Goal: Task Accomplishment & Management: Complete application form

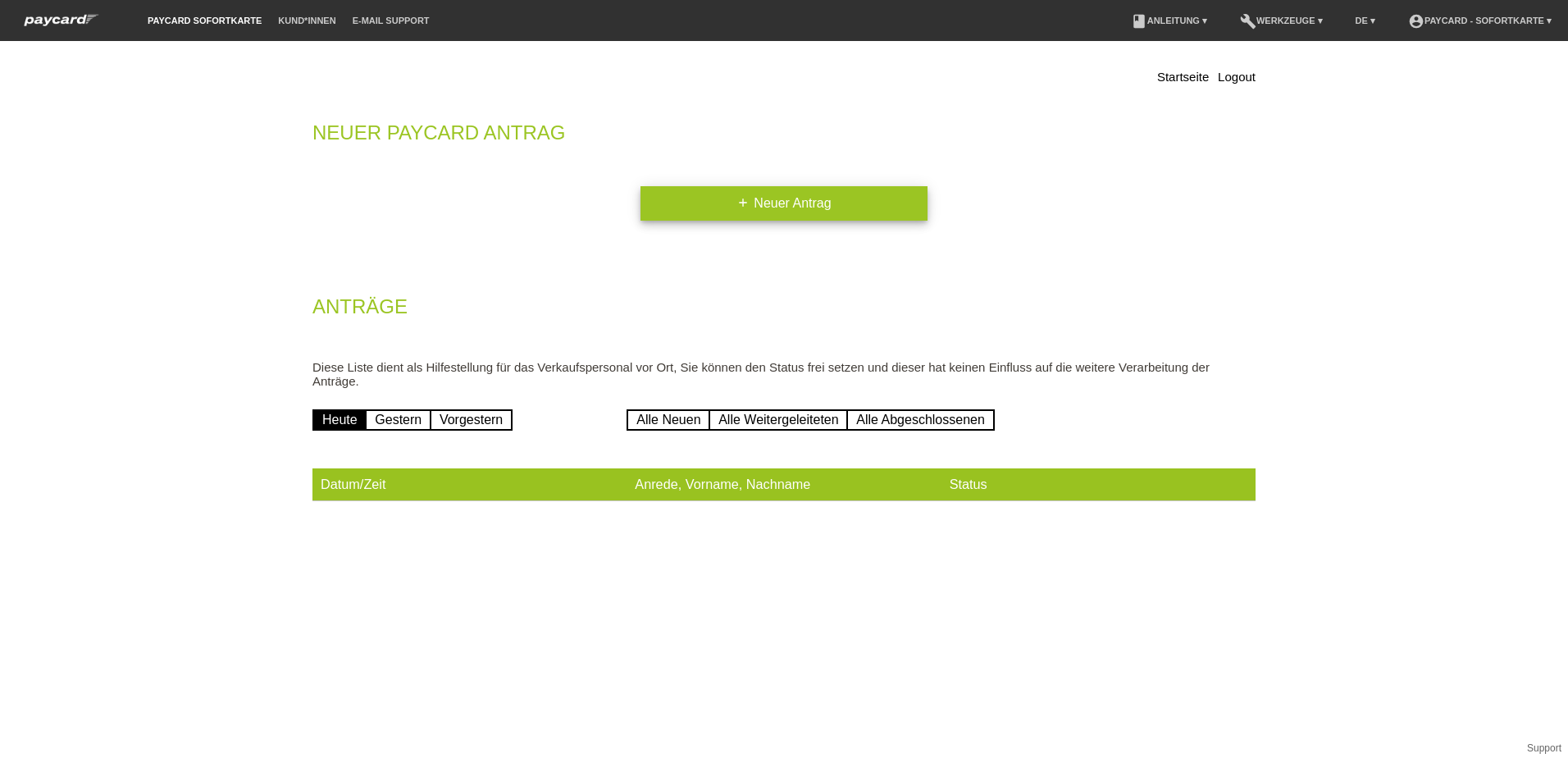
drag, startPoint x: 796, startPoint y: 221, endPoint x: 799, endPoint y: 208, distance: 13.3
click at [796, 221] on div "Startseite Logout Neuer Paycard Antrag add Neuer Antrag Anträge Diese Liste die…" at bounding box center [784, 288] width 968 height 477
click at [799, 203] on link "add Neuer Antrag" at bounding box center [784, 204] width 287 height 35
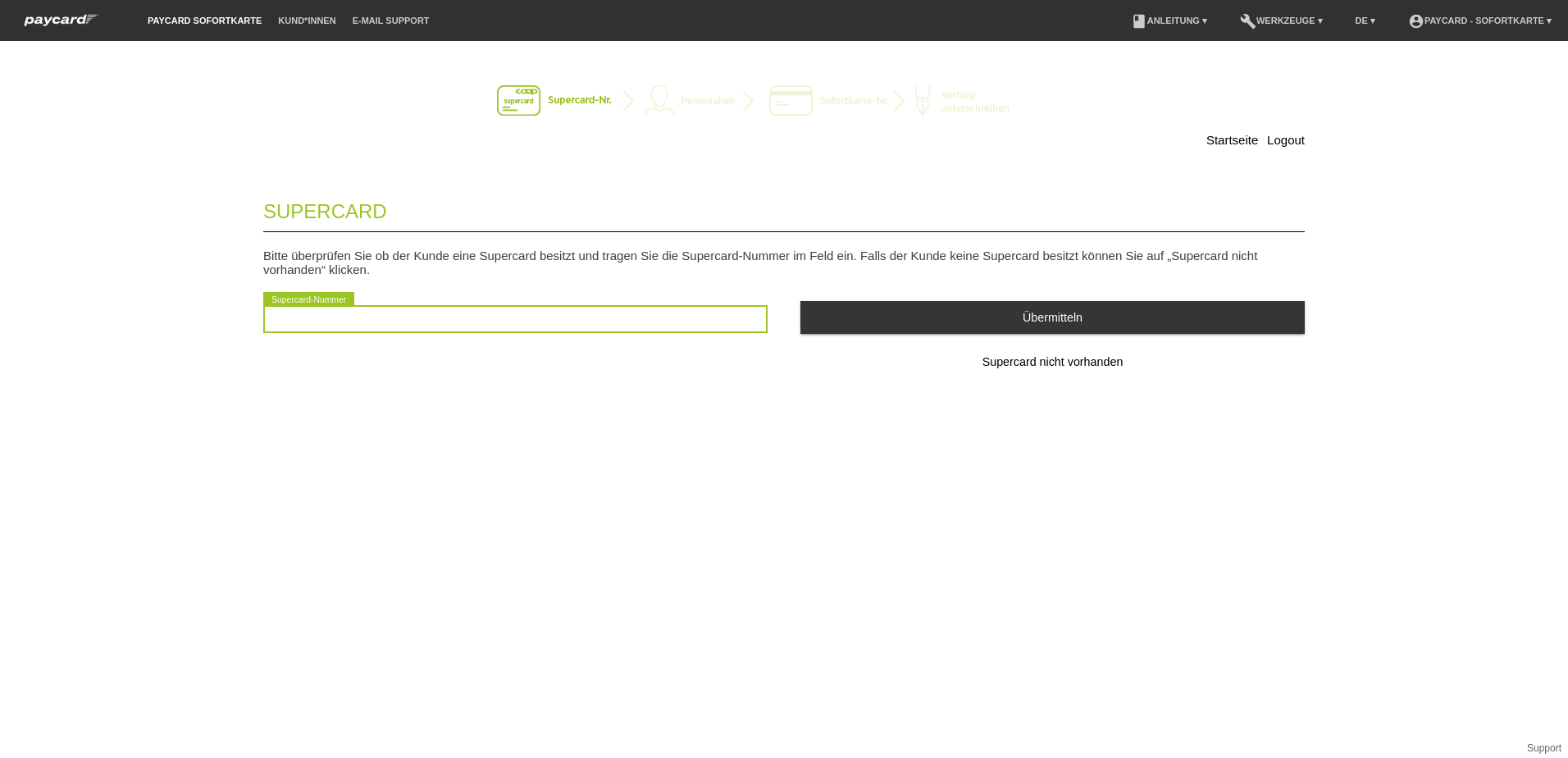
click at [374, 324] on input "text" at bounding box center [515, 319] width 504 height 28
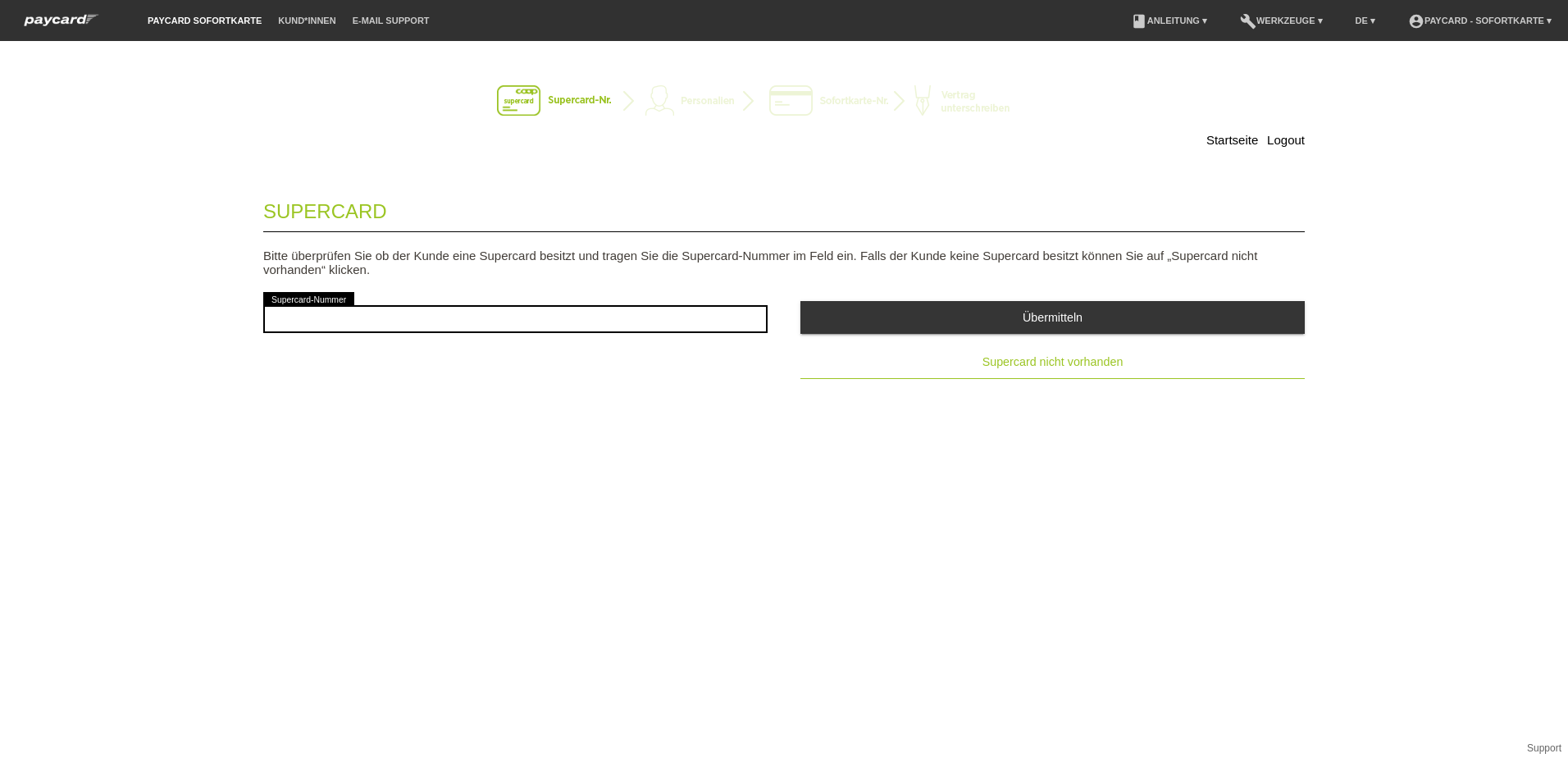
click at [1120, 366] on span "Supercard nicht vorhanden" at bounding box center [1054, 362] width 141 height 13
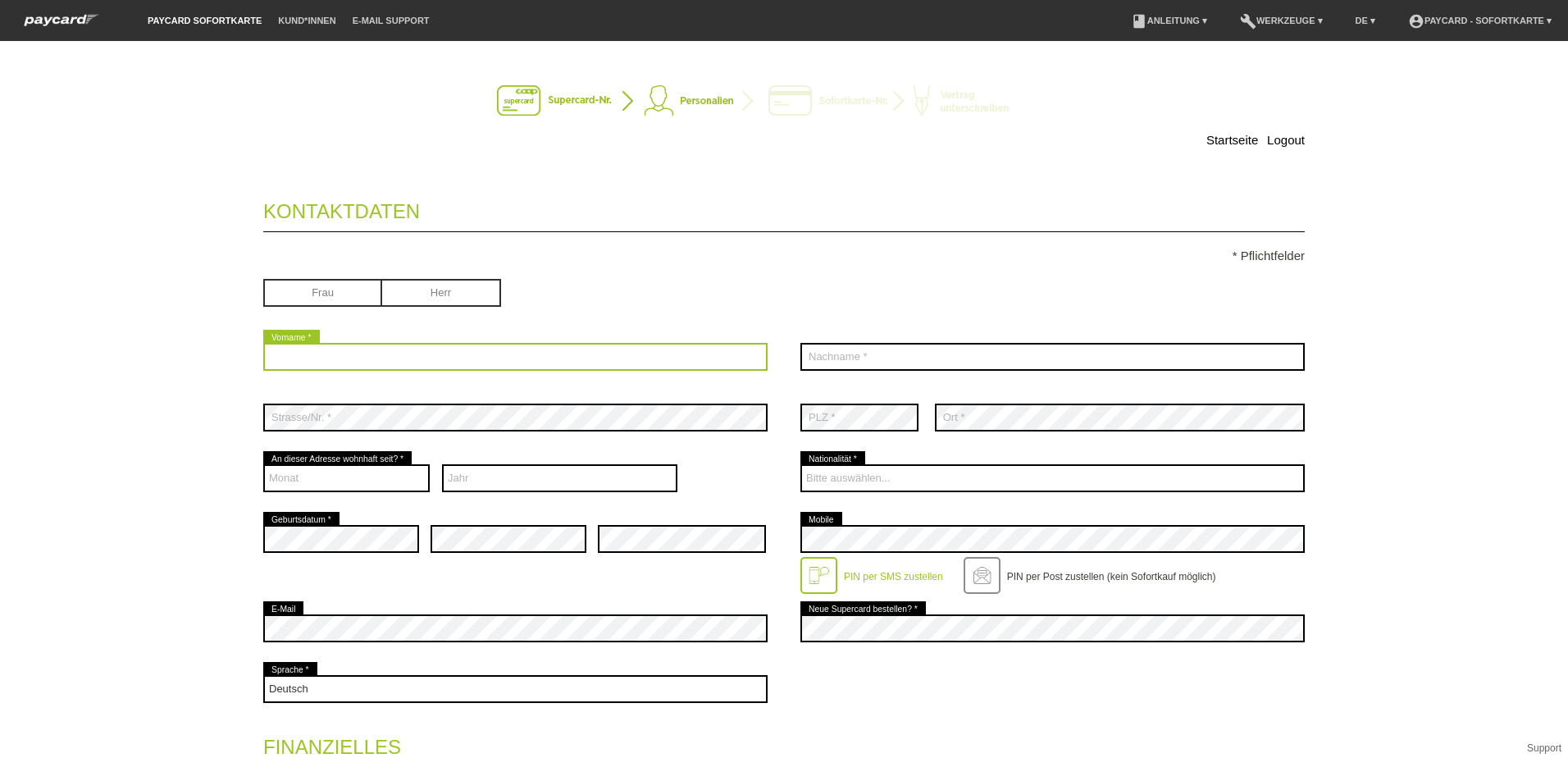
click at [365, 352] on input "text" at bounding box center [515, 357] width 504 height 28
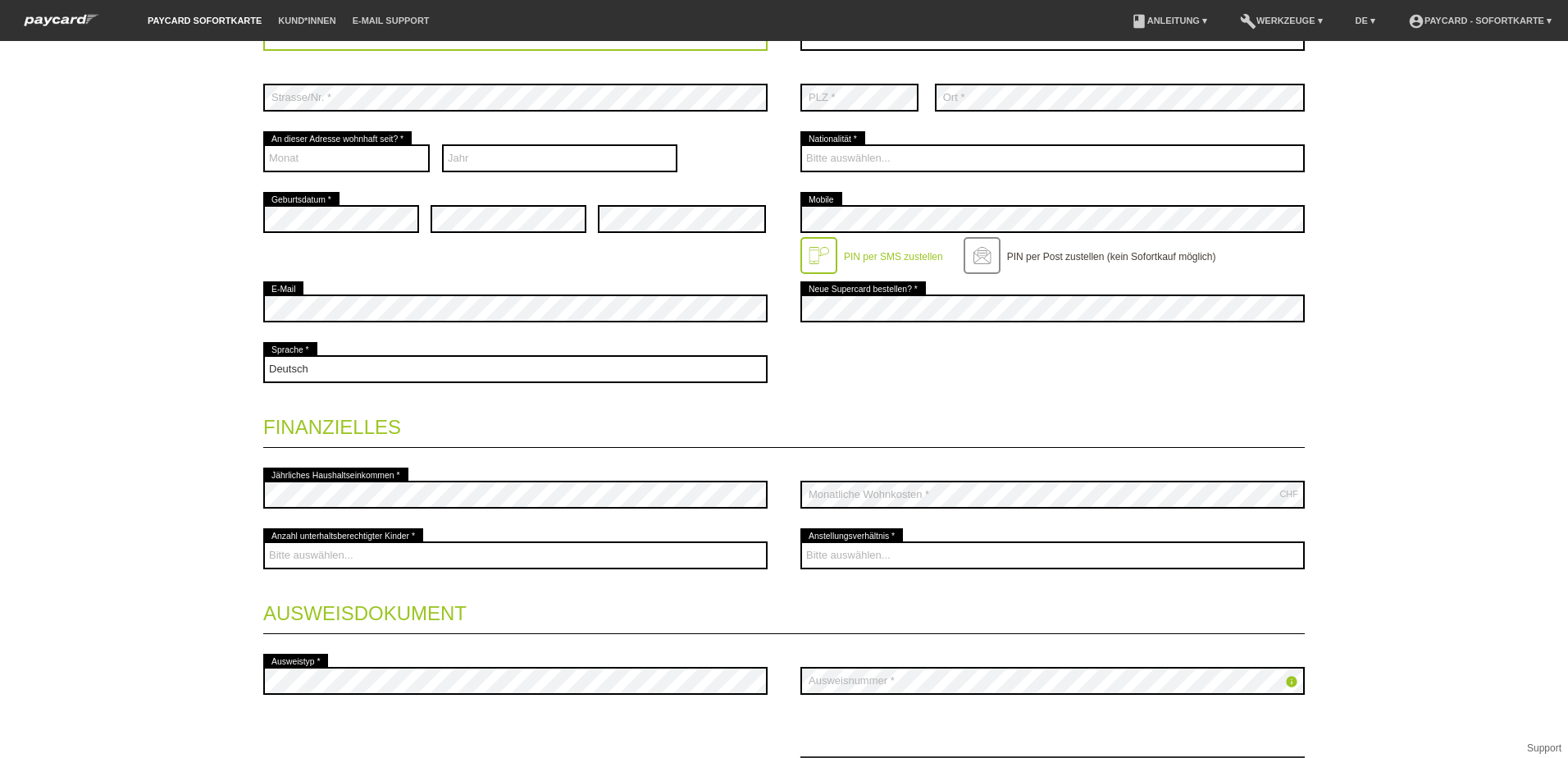
scroll to position [8, 0]
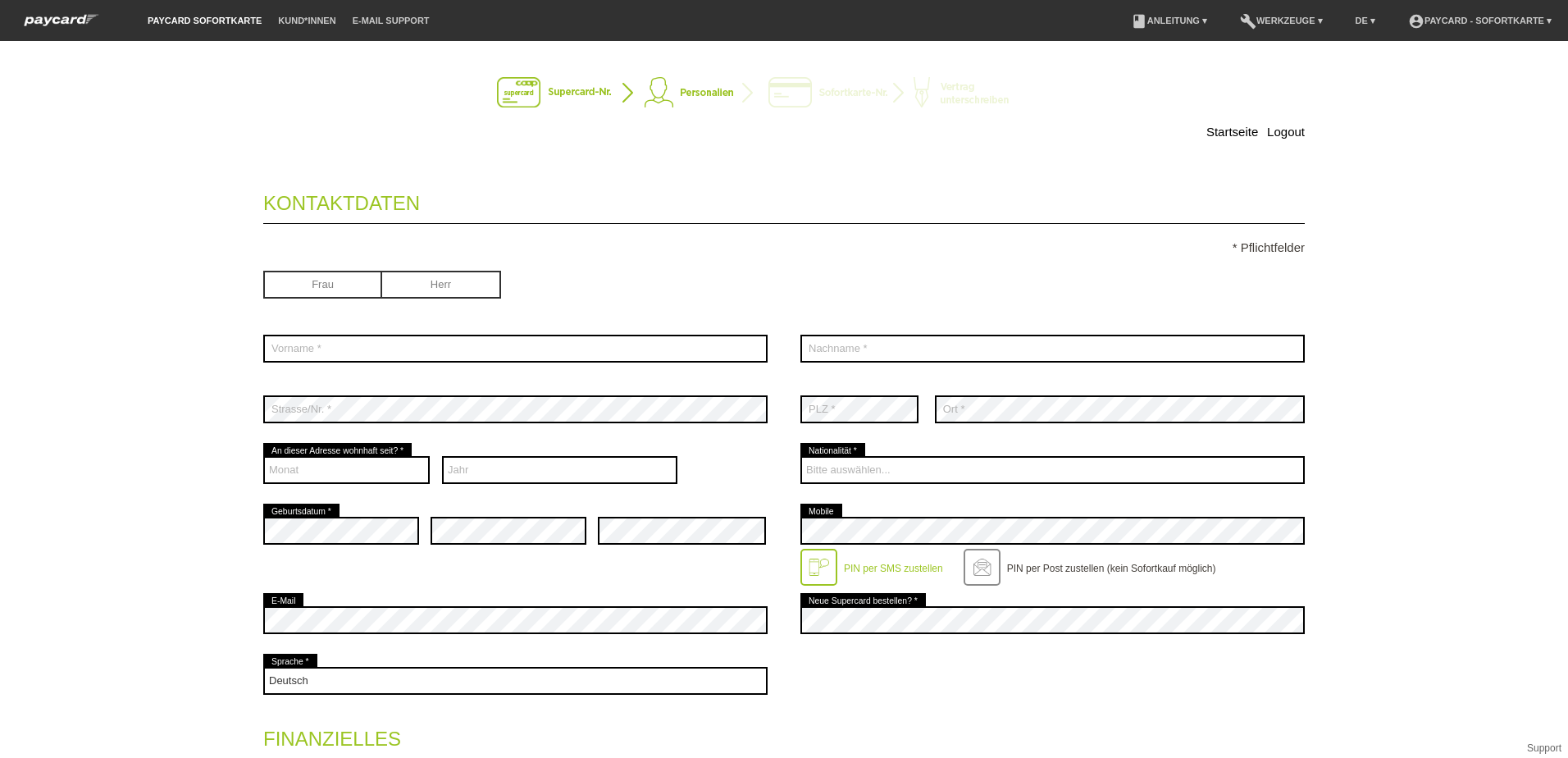
click at [461, 280] on input "radio" at bounding box center [442, 283] width 119 height 25
radio input "true"
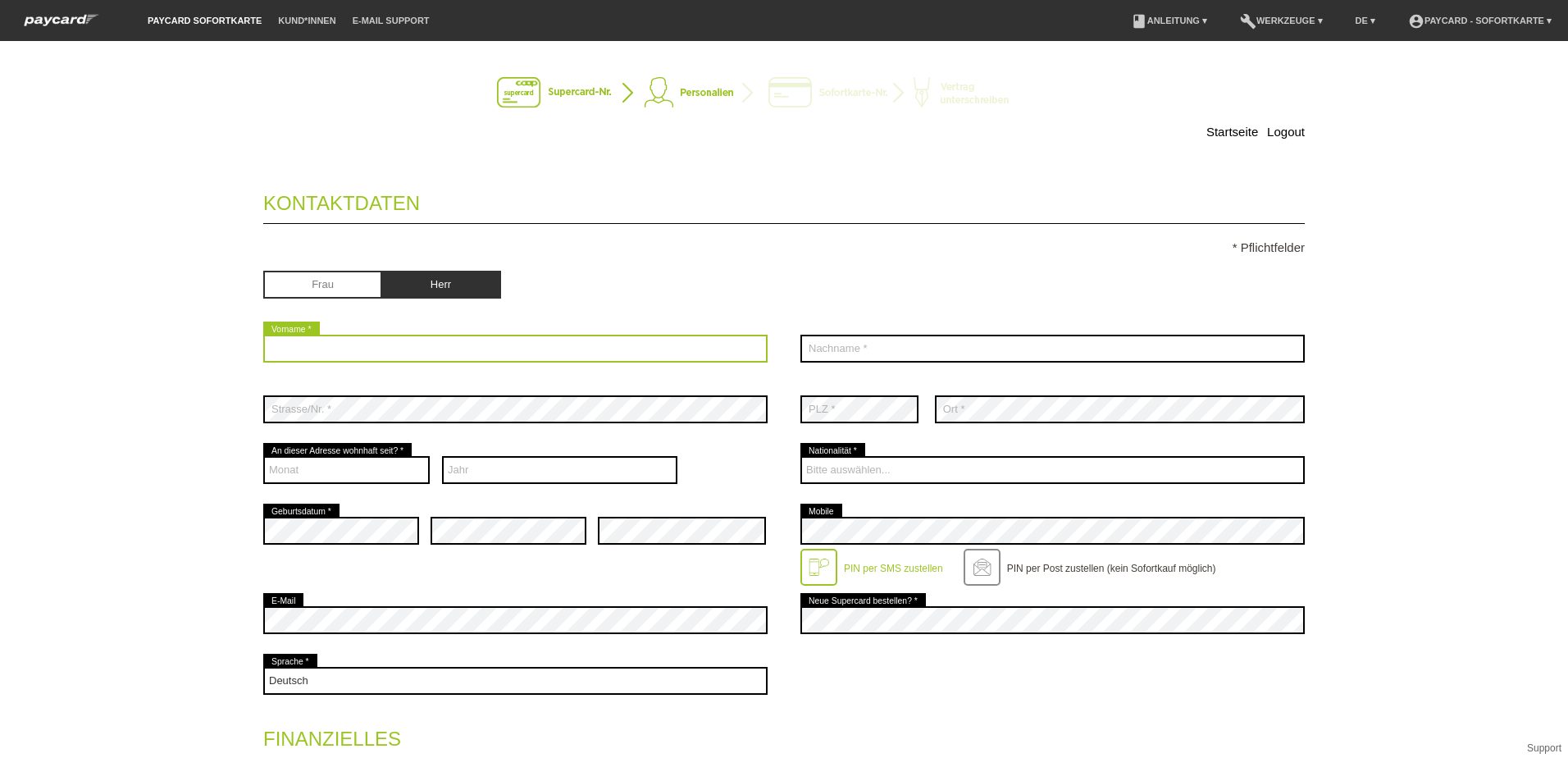
click at [405, 353] on input "text" at bounding box center [515, 349] width 504 height 28
type input "Dragisa"
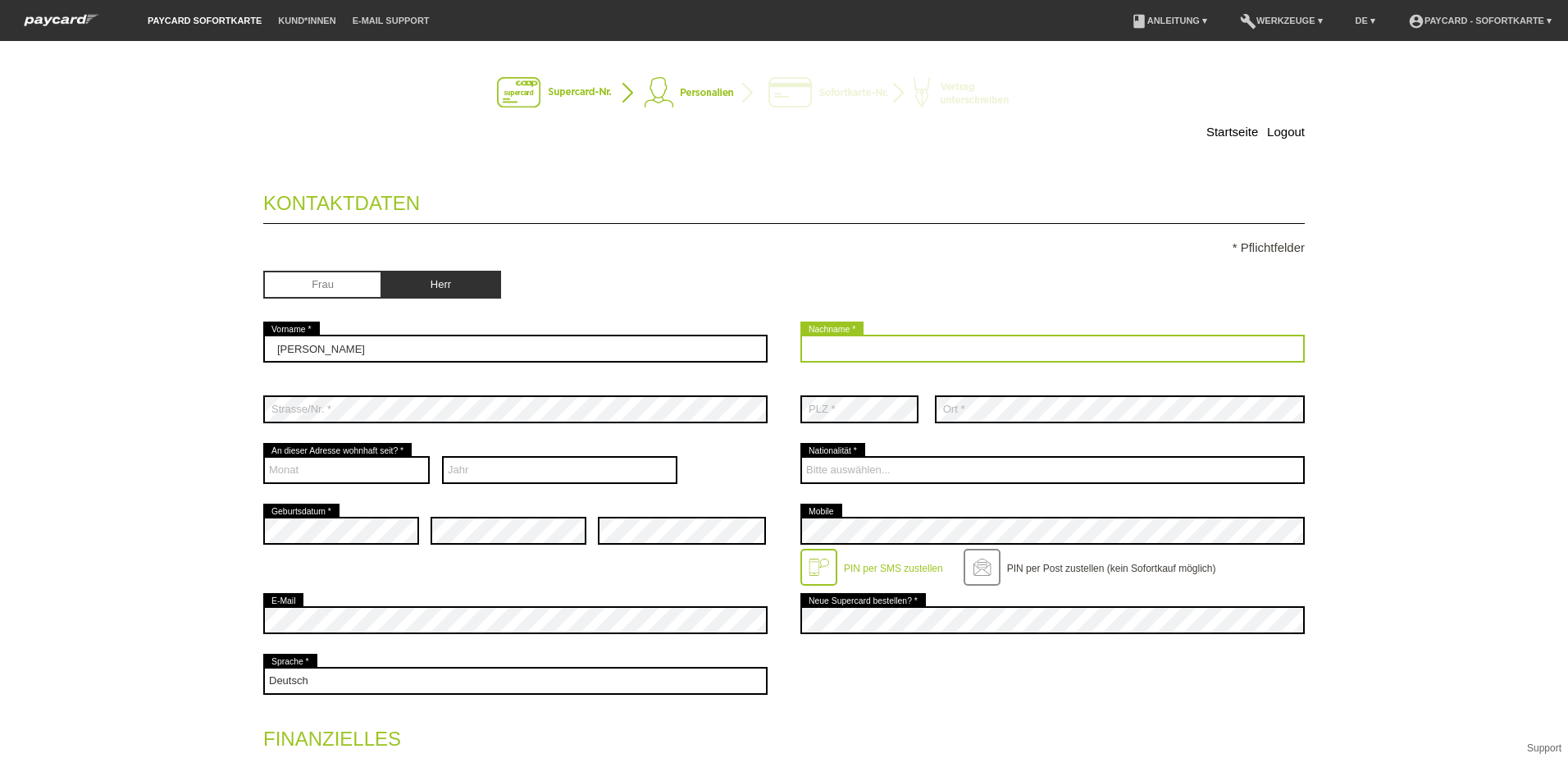
click at [948, 357] on input "text" at bounding box center [1053, 349] width 504 height 28
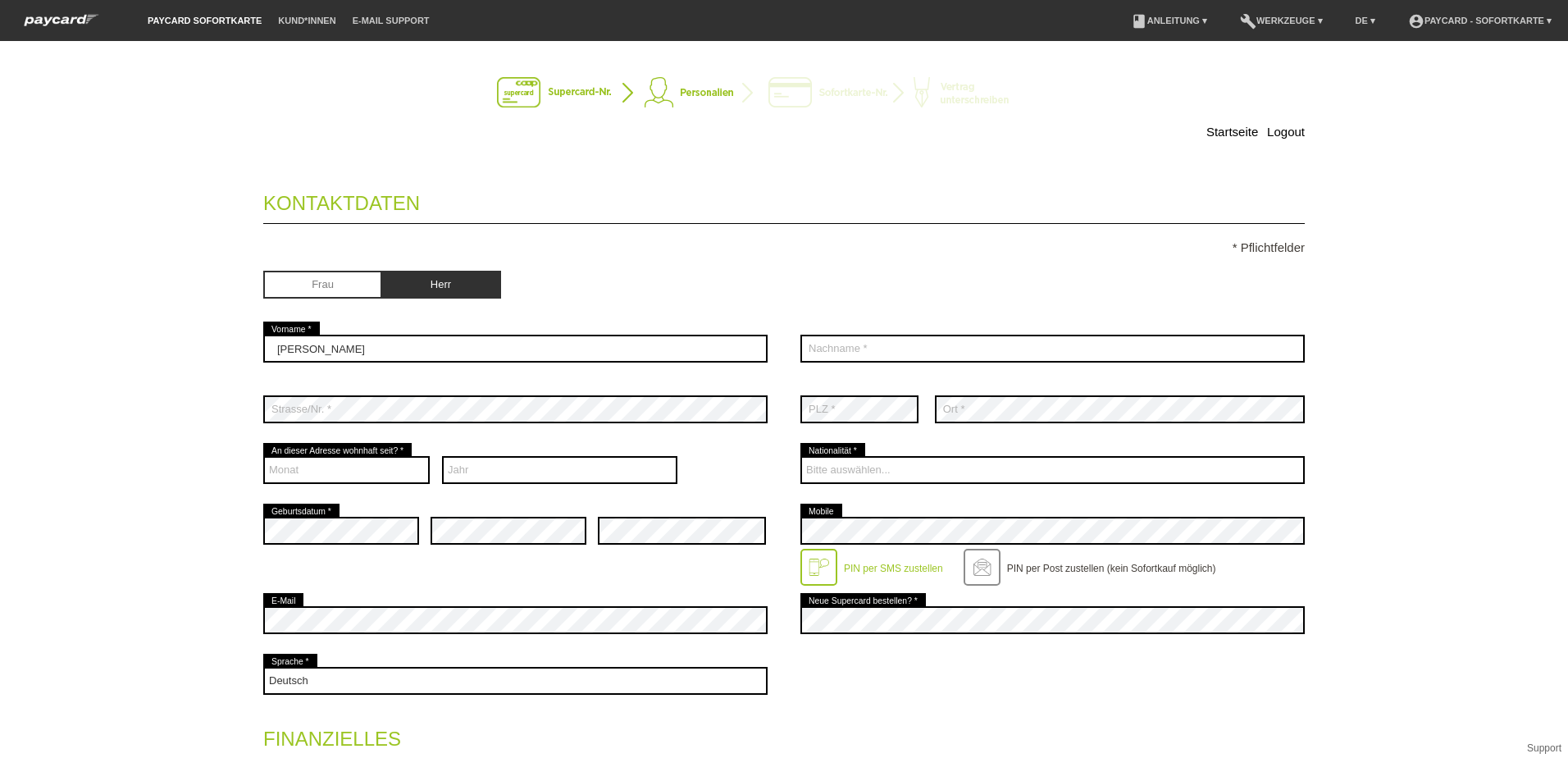
click at [895, 329] on div "error Nachname *" at bounding box center [1053, 349] width 504 height 61
click at [886, 333] on div "error Nachname *" at bounding box center [1053, 349] width 504 height 61
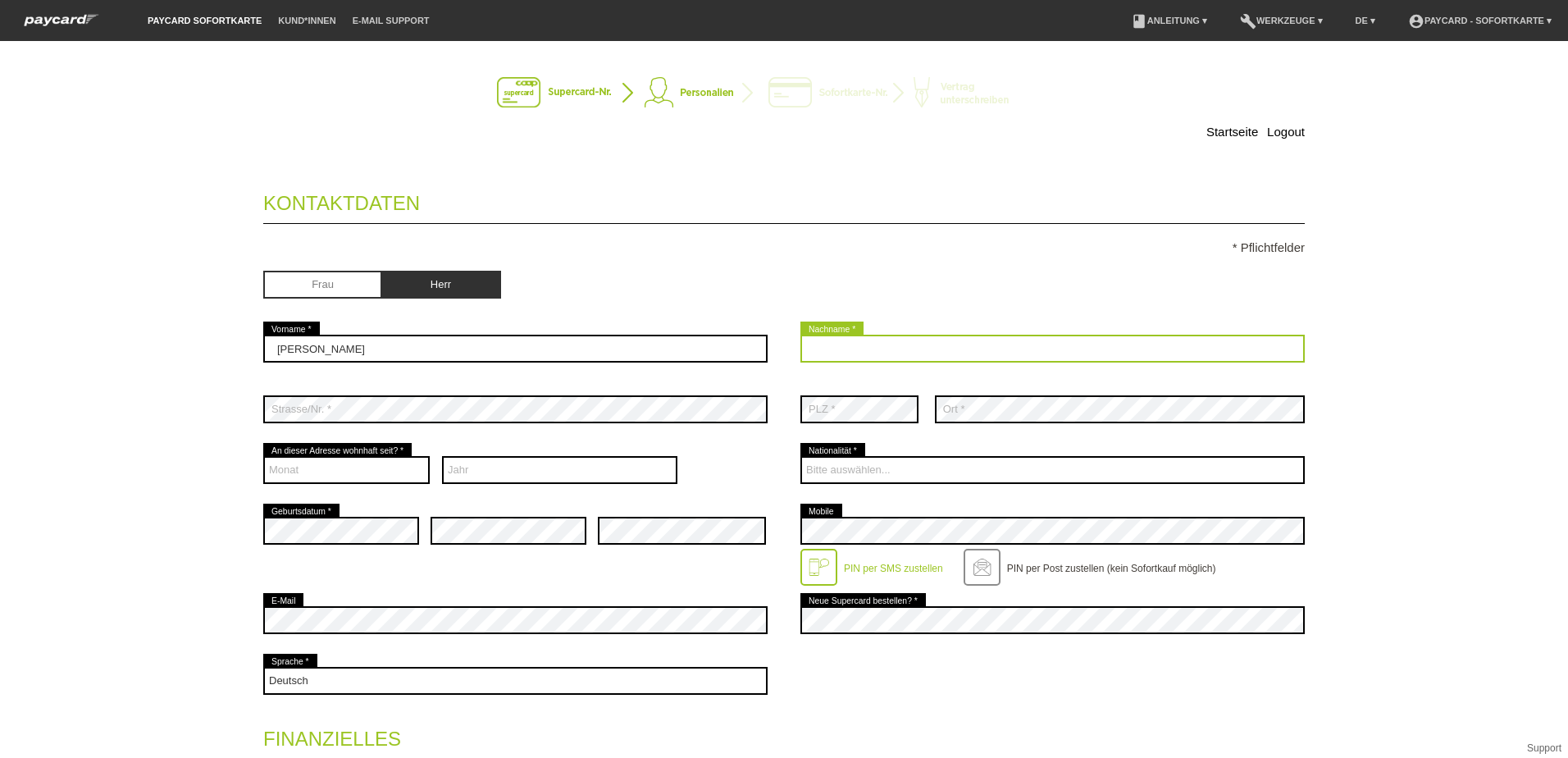
click at [883, 338] on input "text" at bounding box center [1053, 349] width 504 height 28
type input "Cukic"
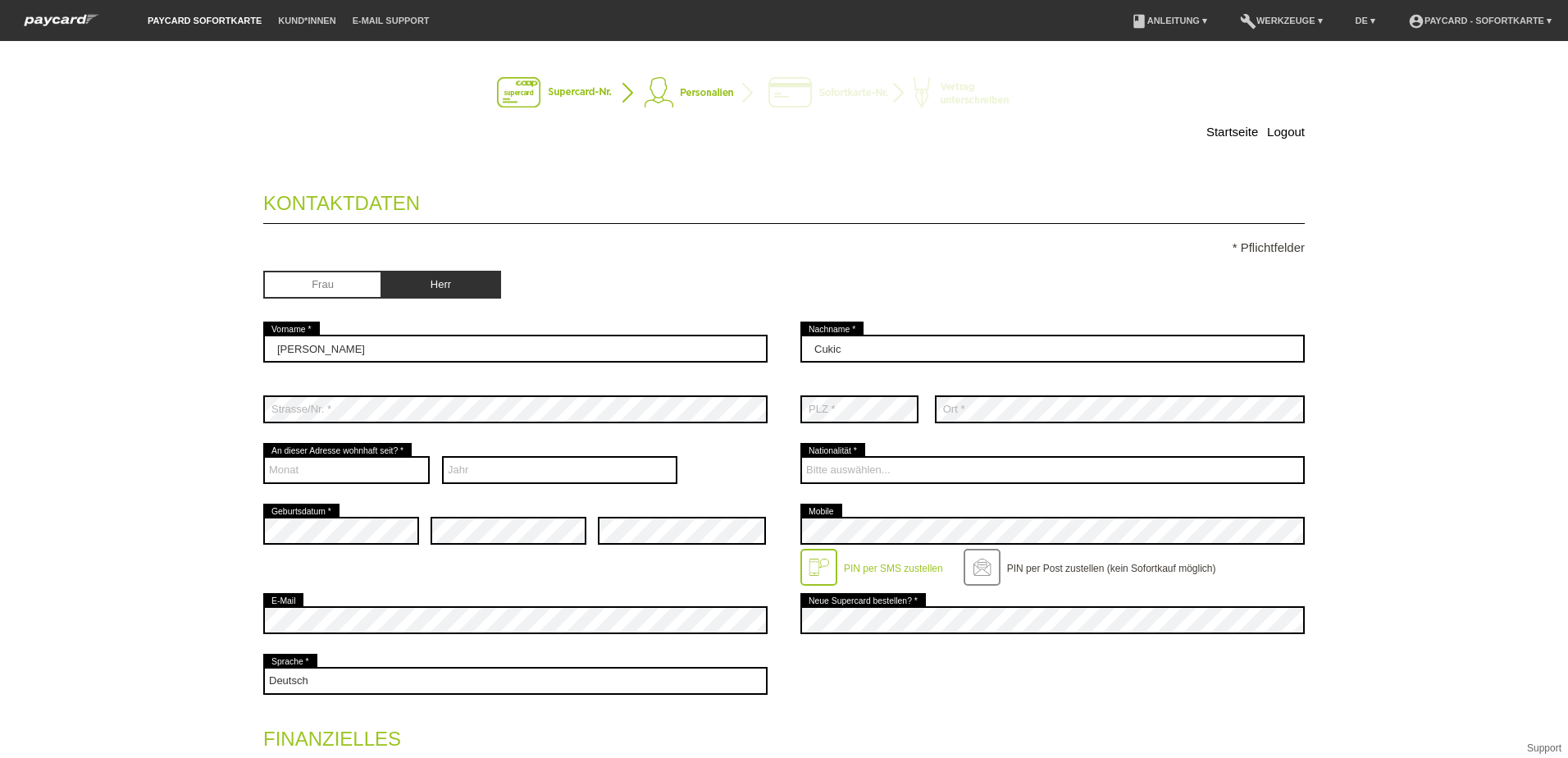
click at [1508, 474] on div "Startseite Logout Kontaktdaten * Pflichtfelder Frau Herr 01" at bounding box center [784, 399] width 1568 height 717
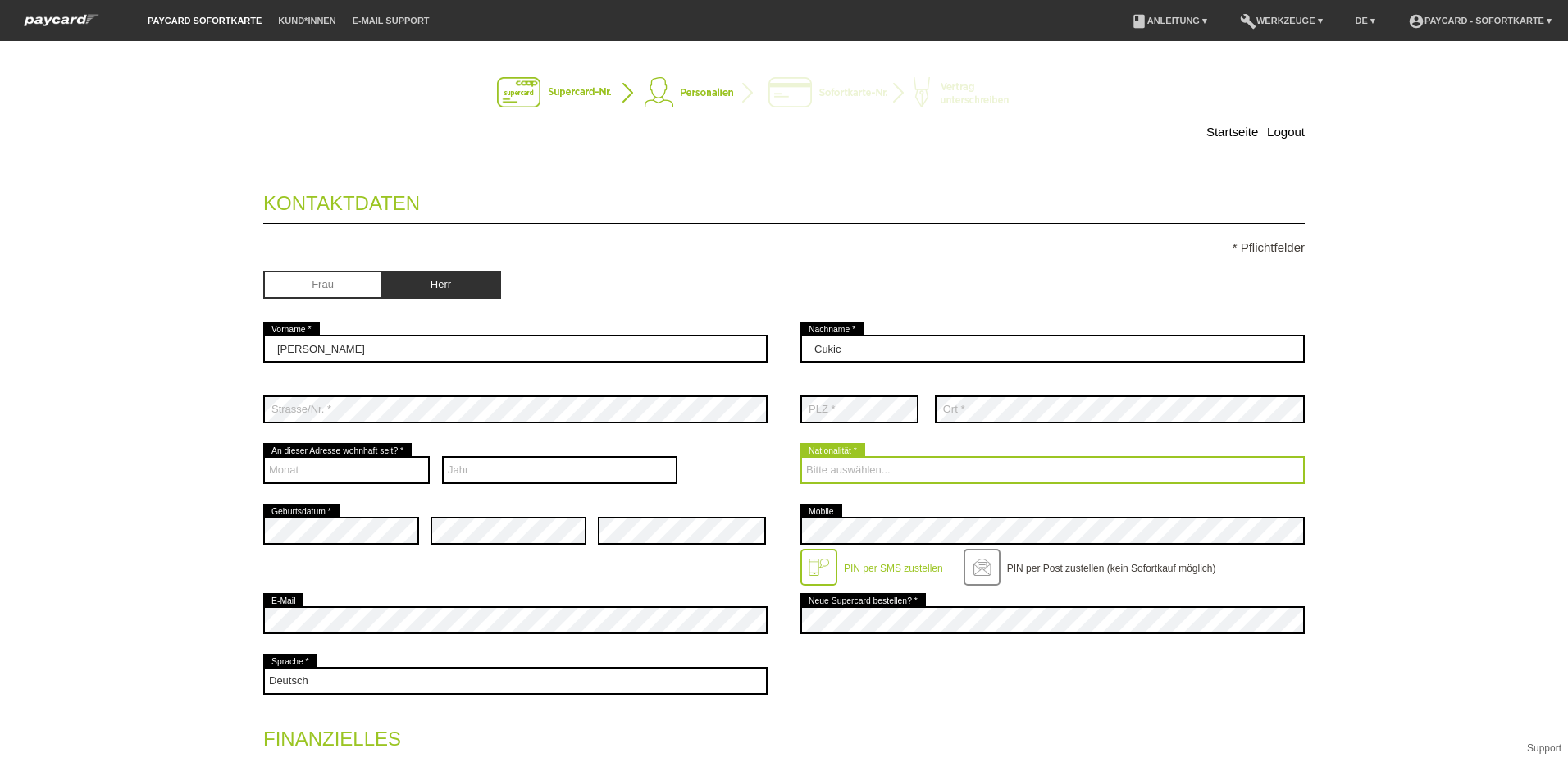
click at [856, 458] on select "Bitte auswählen... Schweiz Deutschland Liechtenstein Österreich ------------ Af…" at bounding box center [1053, 470] width 504 height 28
select select "CH"
click at [800, 456] on select "Bitte auswählen... Schweiz Deutschland Liechtenstein Österreich ------------ Af…" at bounding box center [1053, 470] width 504 height 28
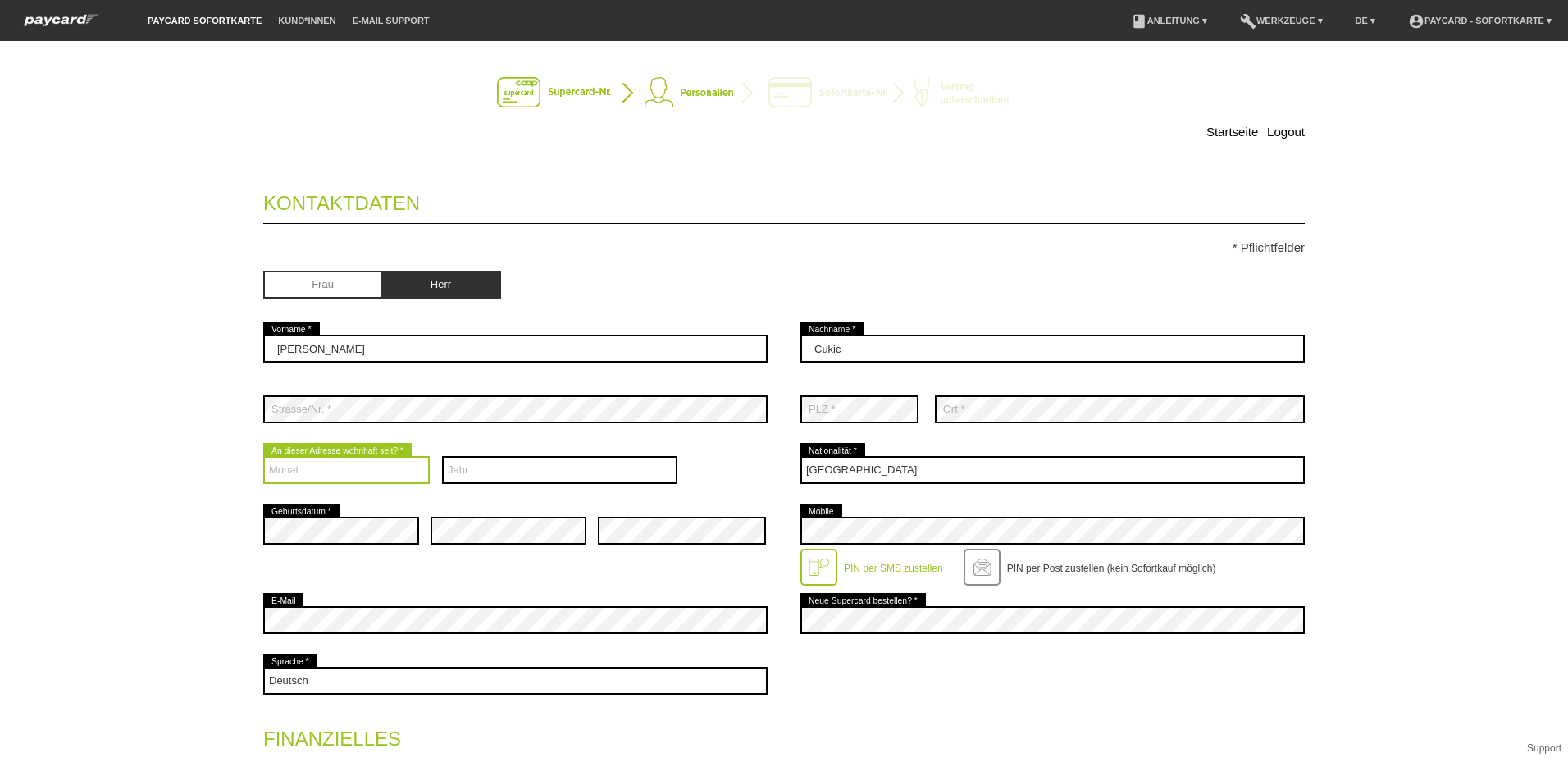
click at [307, 467] on select "Monat 01 02 03 04 05 06 07 08 09 10 11 12" at bounding box center [347, 470] width 167 height 28
click at [374, 453] on div "Monat 01 02 03 04 05 06 07 08 09 10 11 12 error" at bounding box center [347, 470] width 167 height 61
click at [372, 461] on select "Monat 01 02 03 04 05 06 07 08 09 10 11 12" at bounding box center [347, 470] width 167 height 28
click at [263, 456] on select "Monat 01 02 03 04 05 06 07 08 09 10 11 12" at bounding box center [347, 470] width 167 height 28
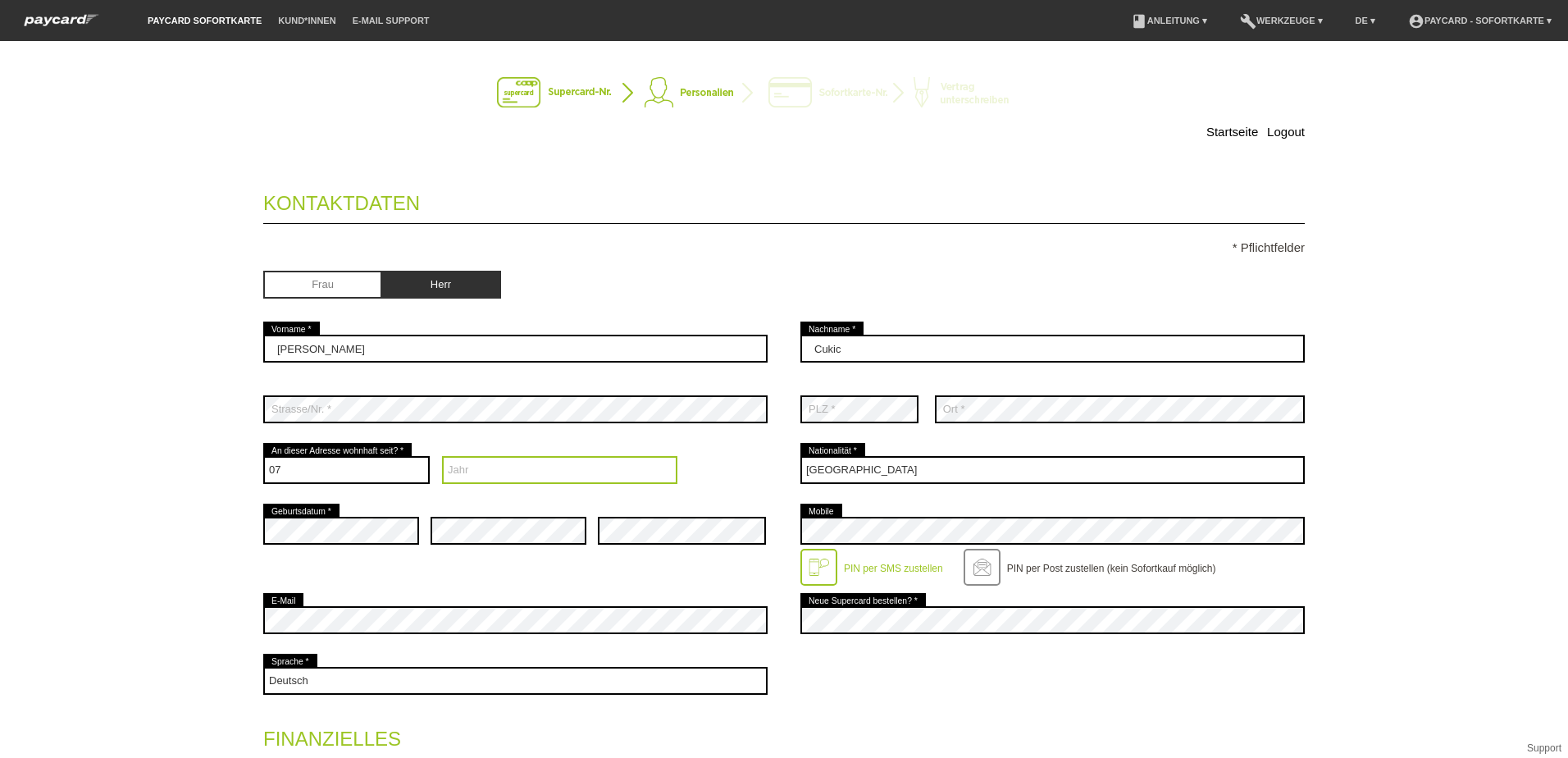
click at [475, 477] on select "Jahr 2025 2024 2023 2022 2021 2020 2019 2018 2017 2016" at bounding box center [560, 470] width 236 height 28
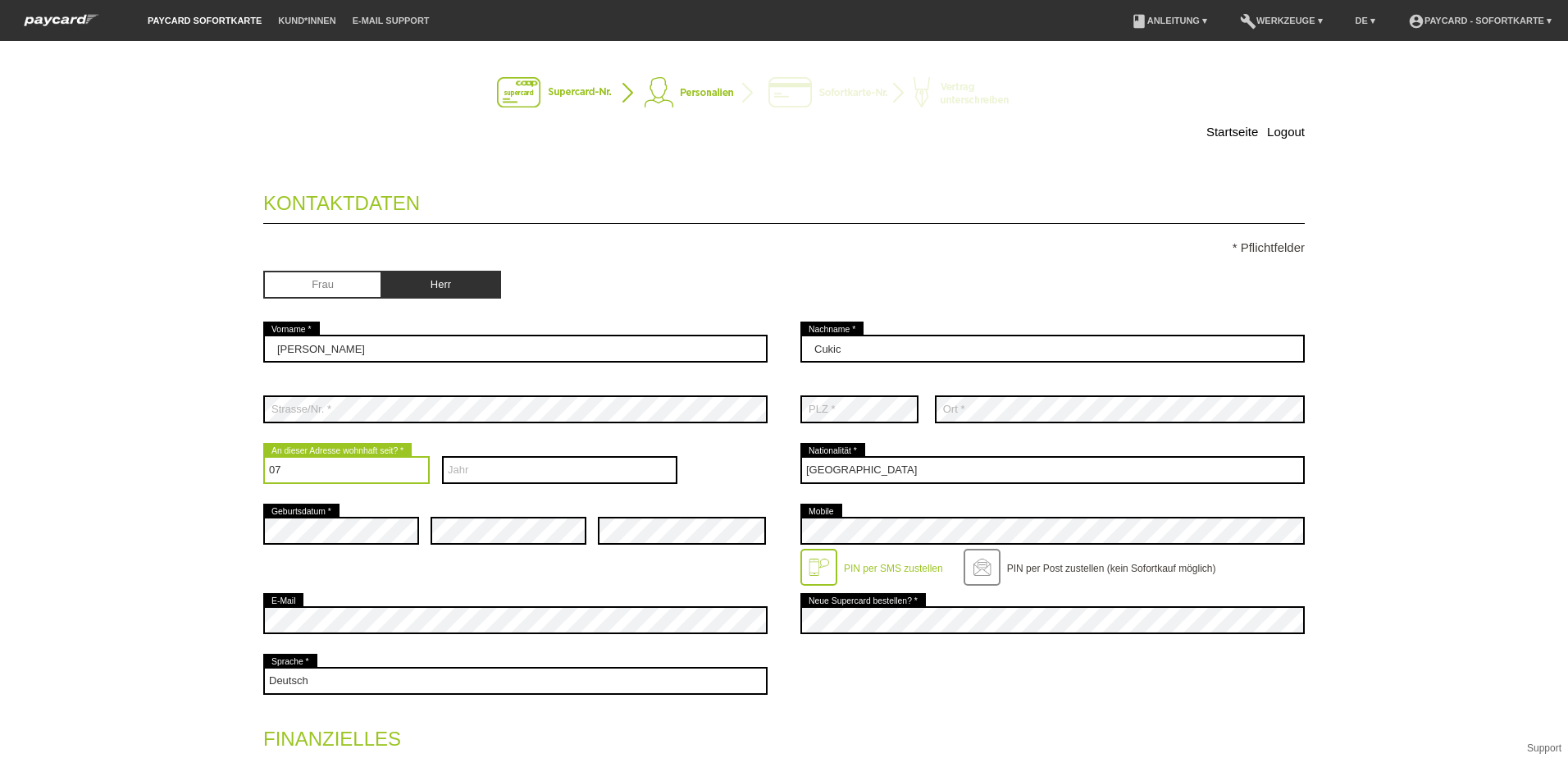
click at [328, 457] on select "Monat 01 02 03 04 05 06 07 08 09 10 11 12" at bounding box center [347, 470] width 167 height 28
click at [263, 456] on select "Monat 01 02 03 04 05 06 07 08 09 10 11 12" at bounding box center [347, 470] width 167 height 28
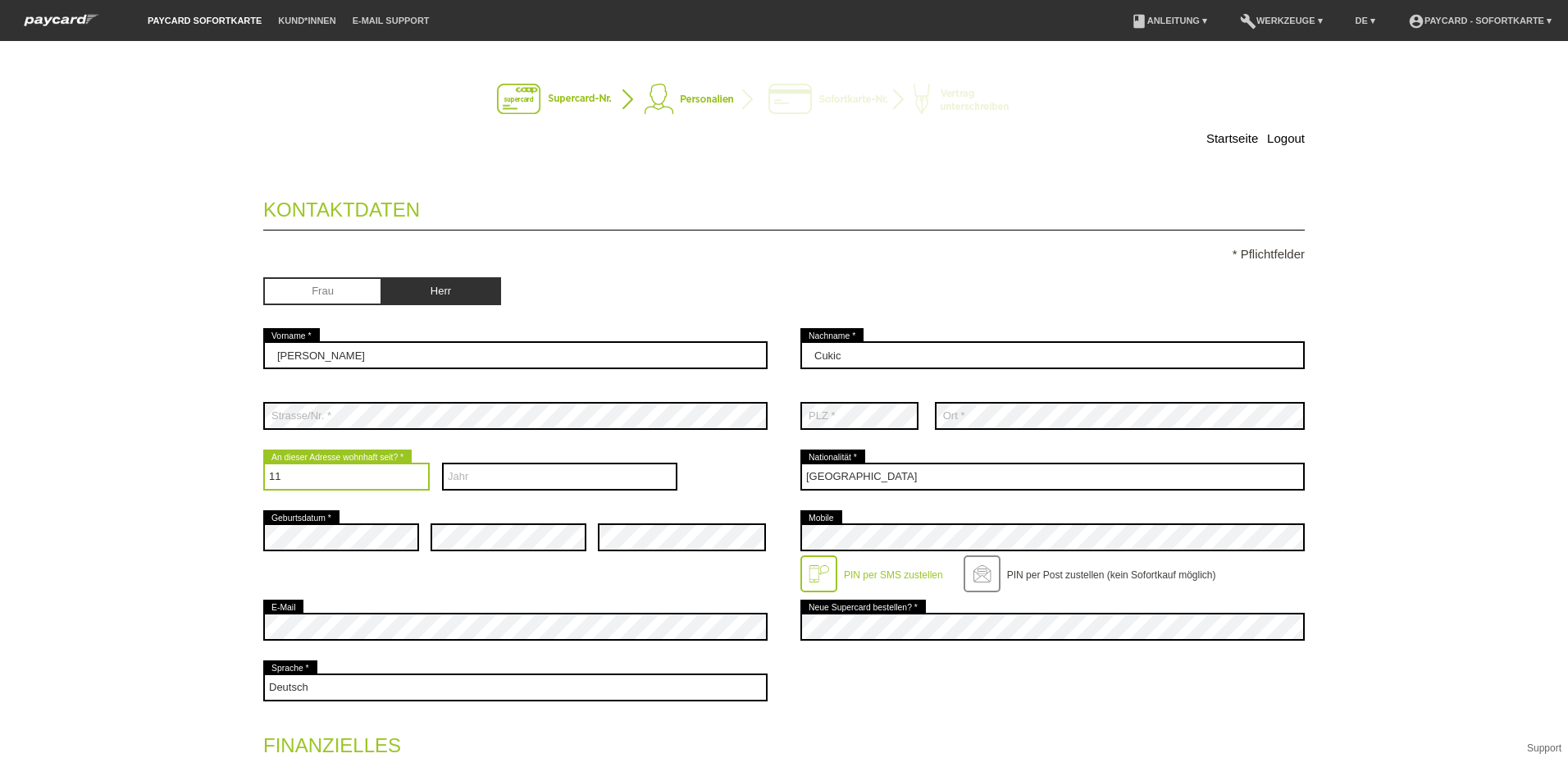
scroll to position [0, 0]
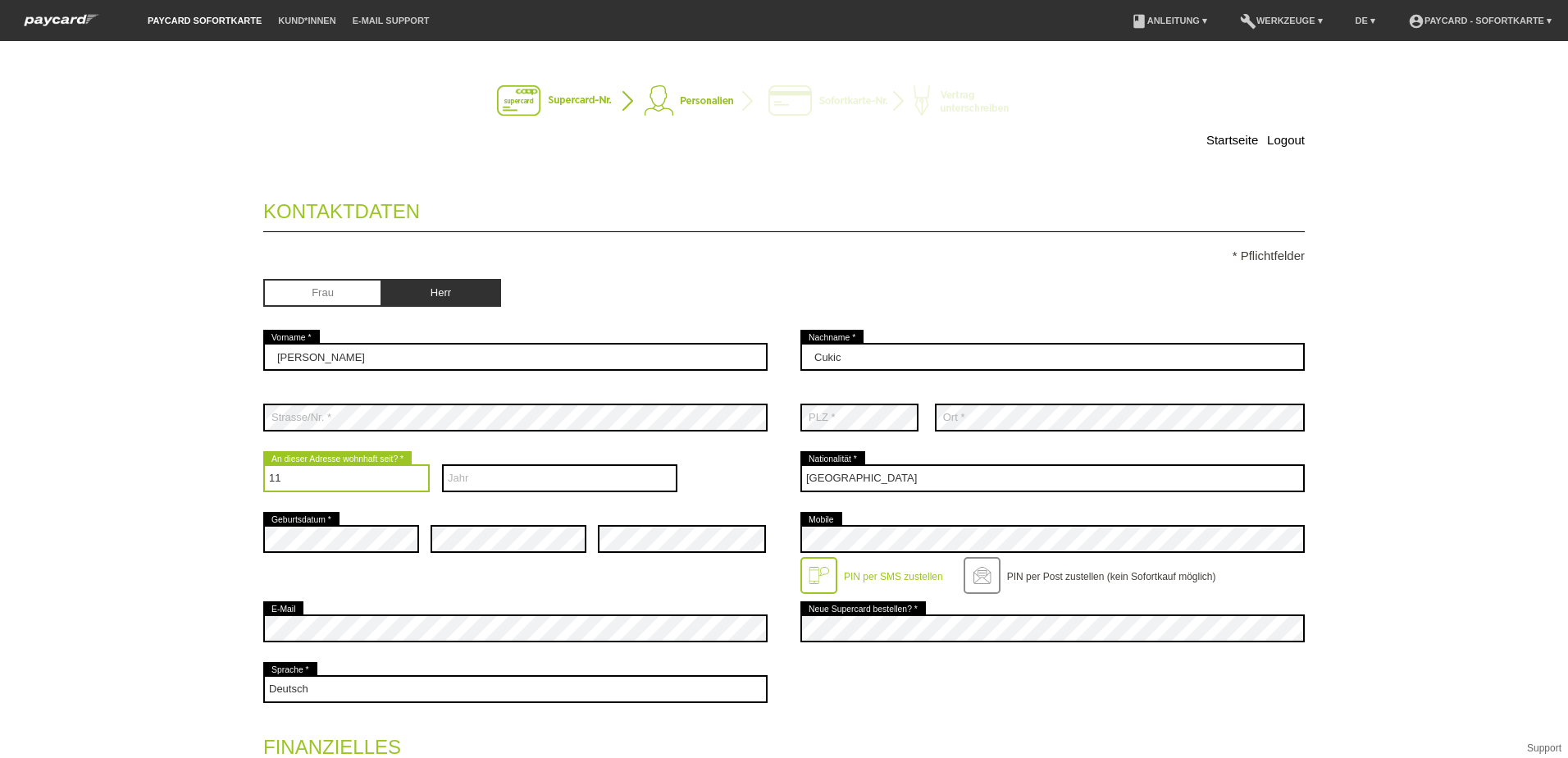
click at [337, 478] on select "Monat 01 02 03 04 05 06 07 08 09 10 11 12" at bounding box center [347, 479] width 167 height 28
click at [333, 470] on select "Monat 01 02 03 04 05 06 07 08 09 10 11 12" at bounding box center [347, 479] width 167 height 28
select select "12"
click at [263, 465] on select "Monat 01 02 03 04 05 06 07 08 09 10 11 12" at bounding box center [347, 479] width 167 height 28
click at [479, 487] on select "Jahr 2025 2024 2023 2022 2021 2020 2019 2018 2017 2016" at bounding box center [560, 479] width 236 height 28
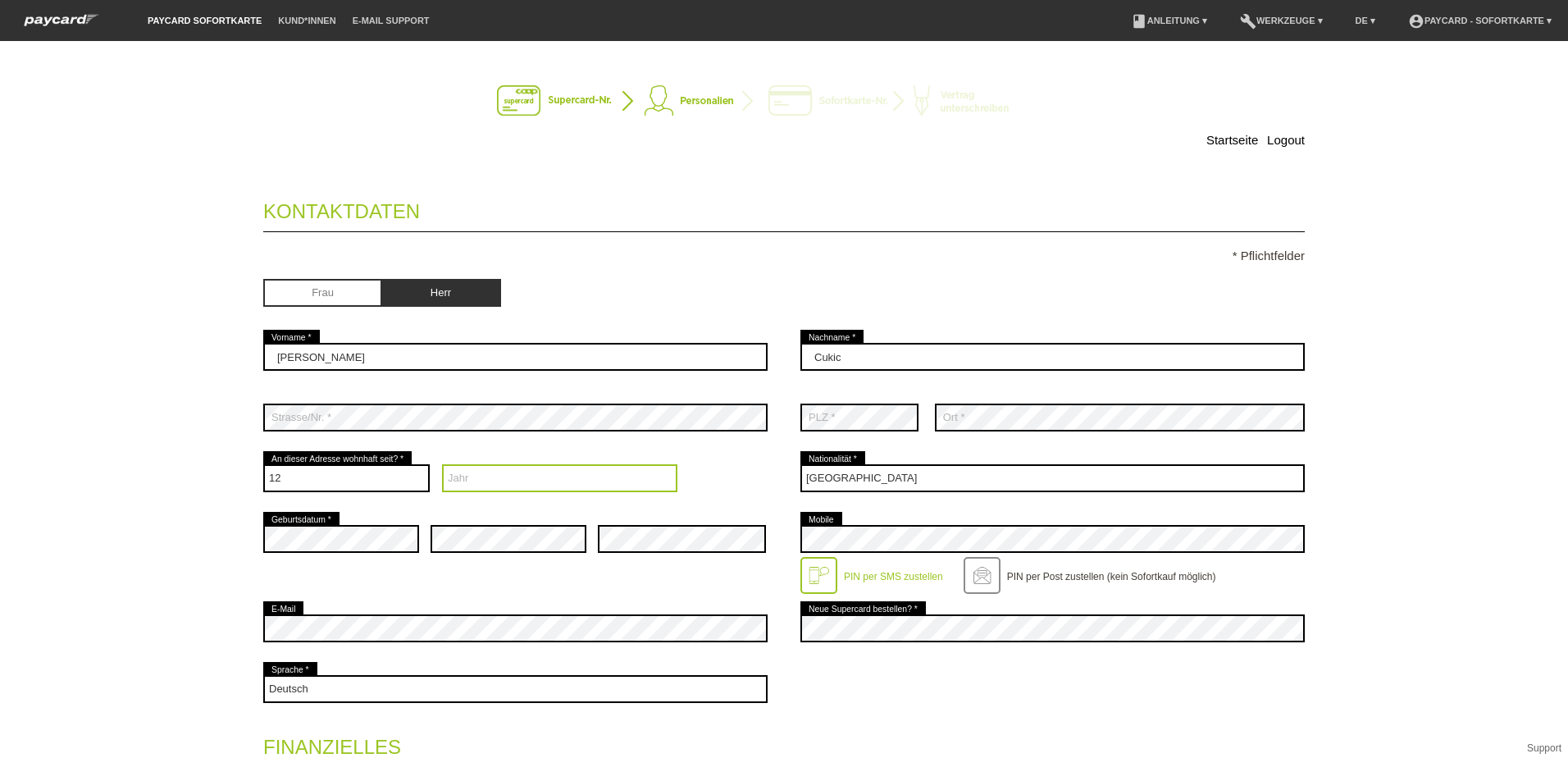
select select "2015"
click at [442, 465] on select "Jahr 2025 2024 2023 2022 2021 2020 2019 2018 2017 2016" at bounding box center [560, 479] width 236 height 28
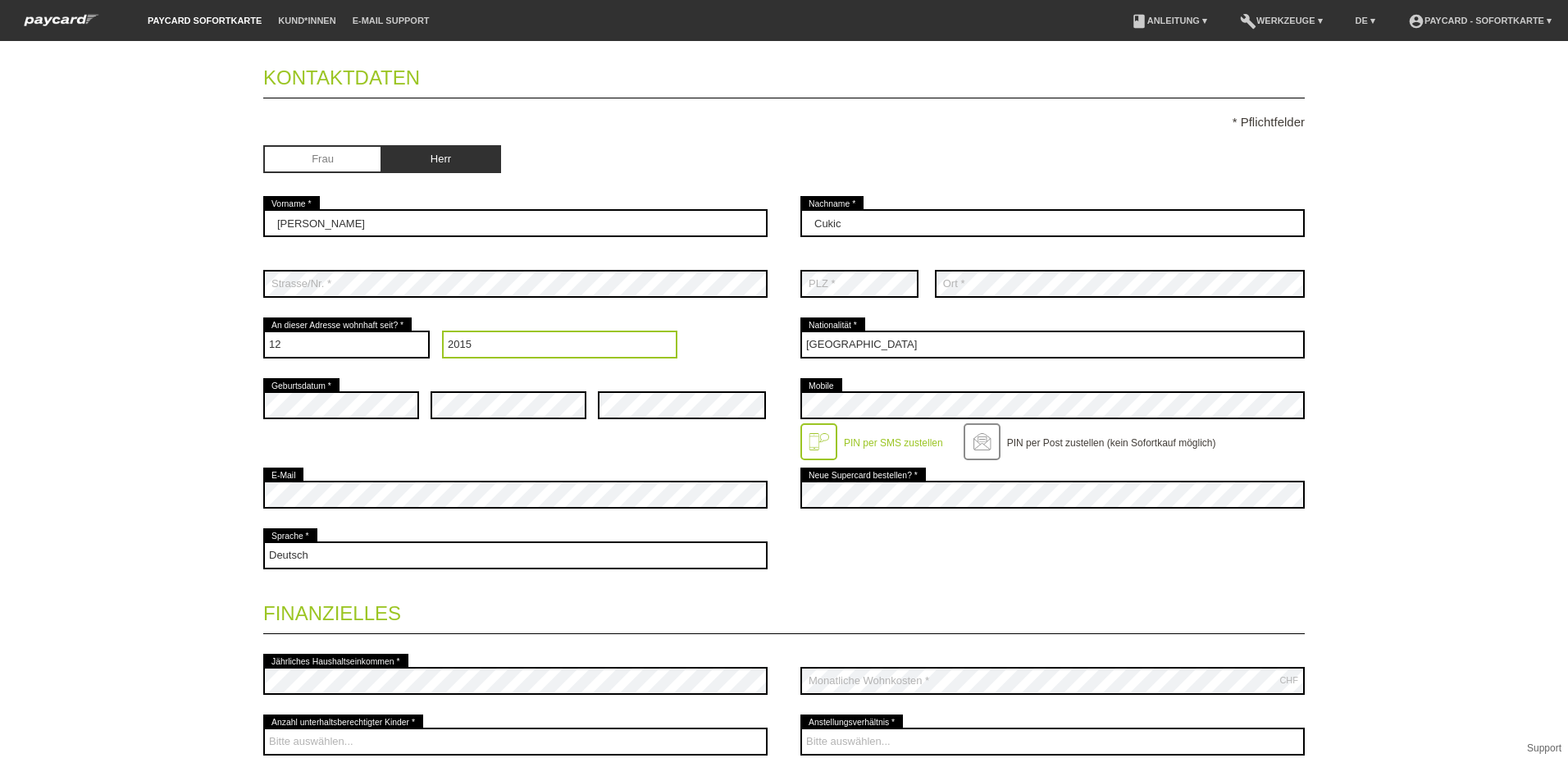
scroll to position [164, 0]
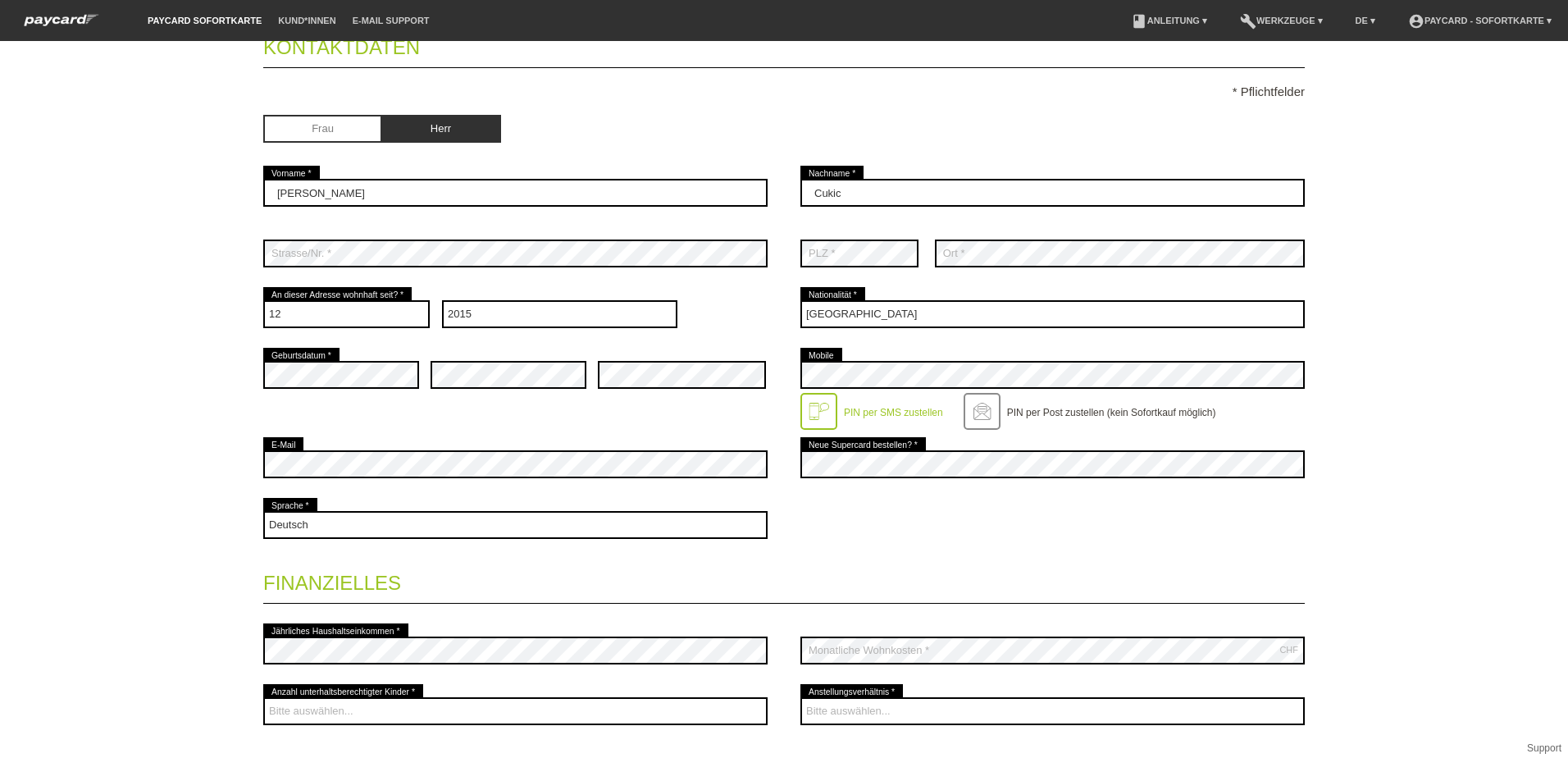
click at [325, 358] on div "error Geburtsdatum *" at bounding box center [341, 375] width 156 height 61
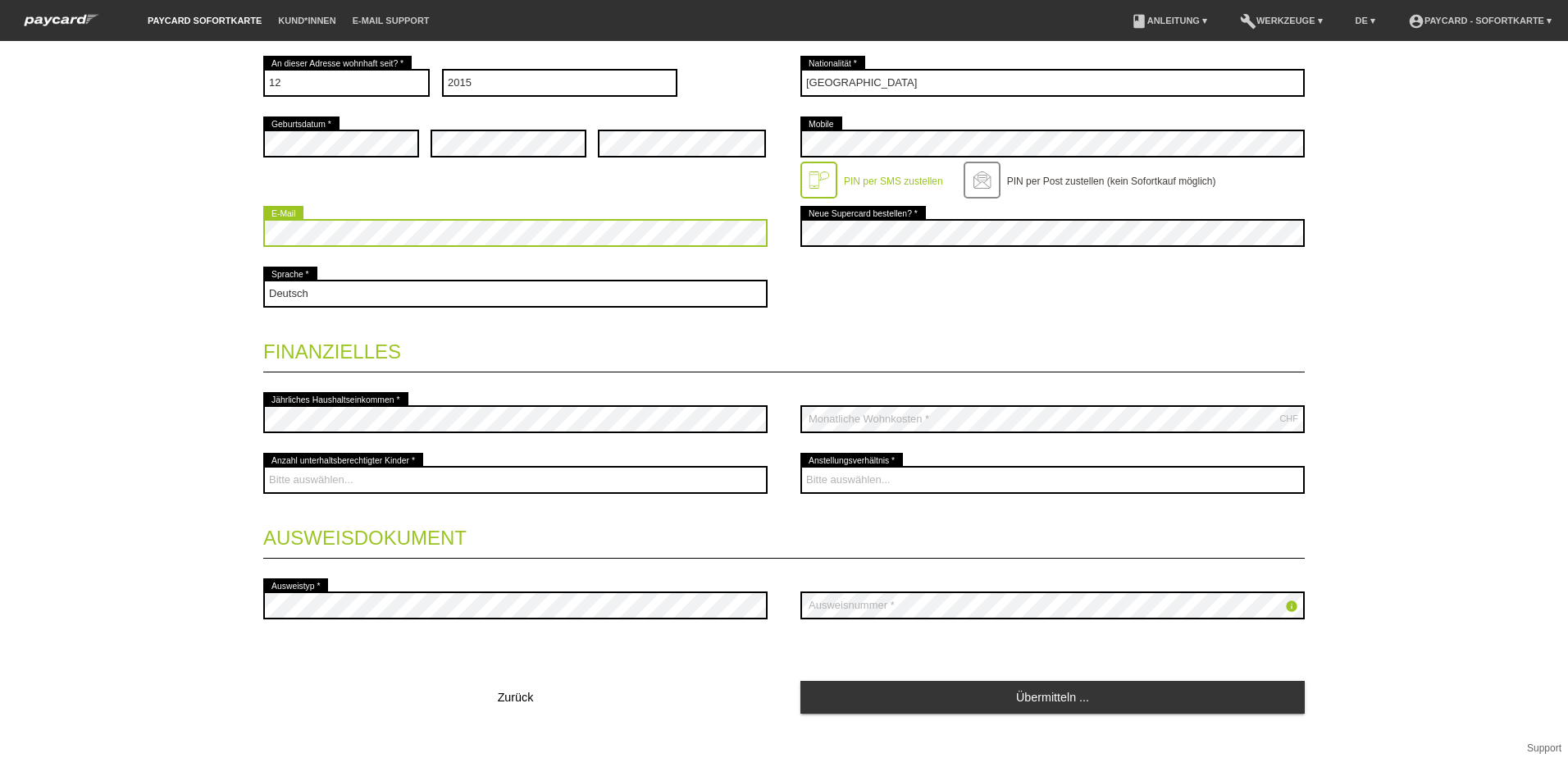
scroll to position [410, 0]
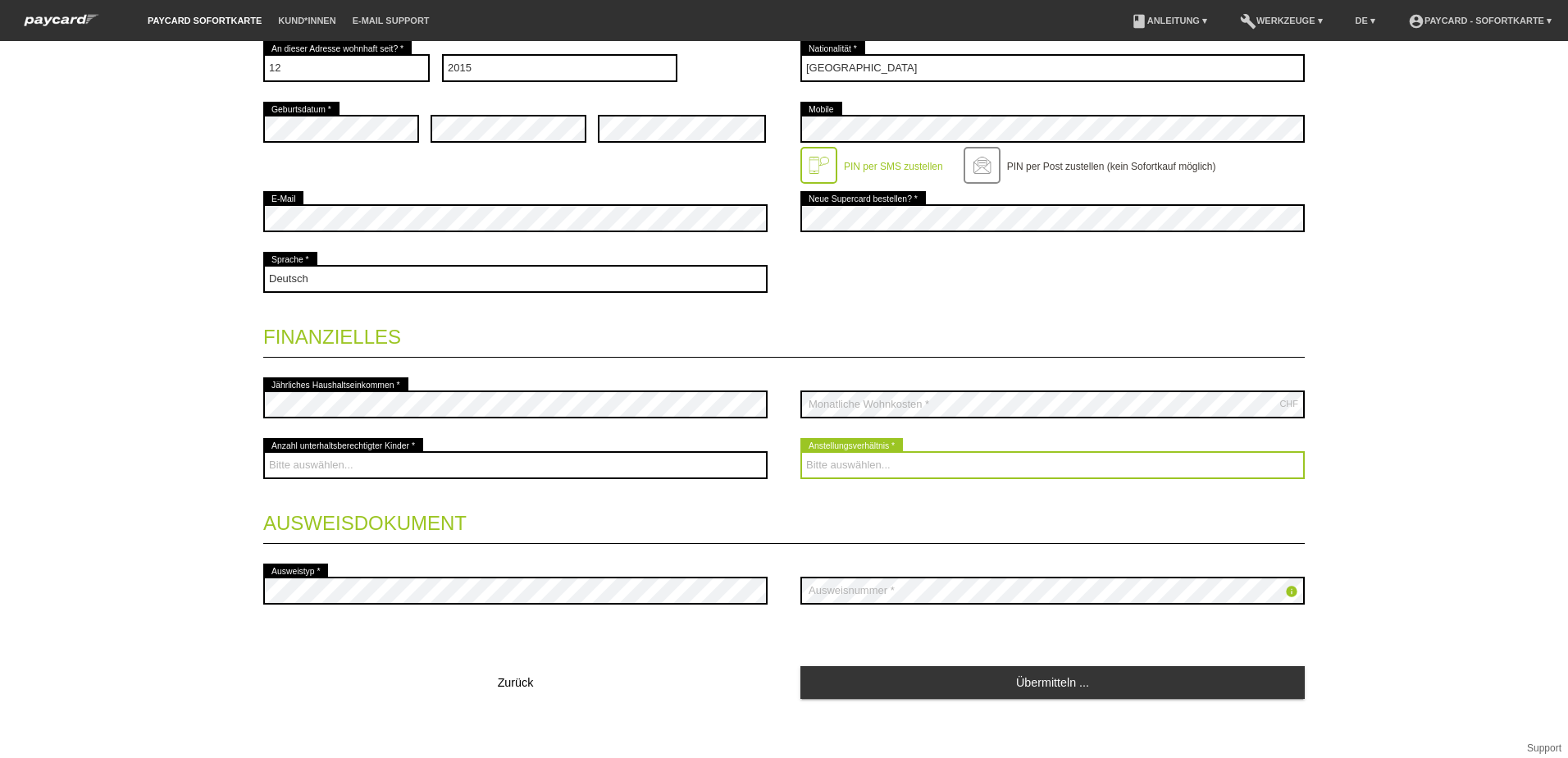
click at [940, 458] on select "Bitte auswählen... Unbefristet Befristet Lehrling/Student Pensioniert Nicht arb…" at bounding box center [1053, 465] width 504 height 28
drag, startPoint x: 940, startPoint y: 458, endPoint x: 926, endPoint y: 458, distance: 14.0
click at [940, 458] on select "Bitte auswählen... Unbefristet Befristet Lehrling/Student Pensioniert Nicht arb…" at bounding box center [1053, 465] width 504 height 28
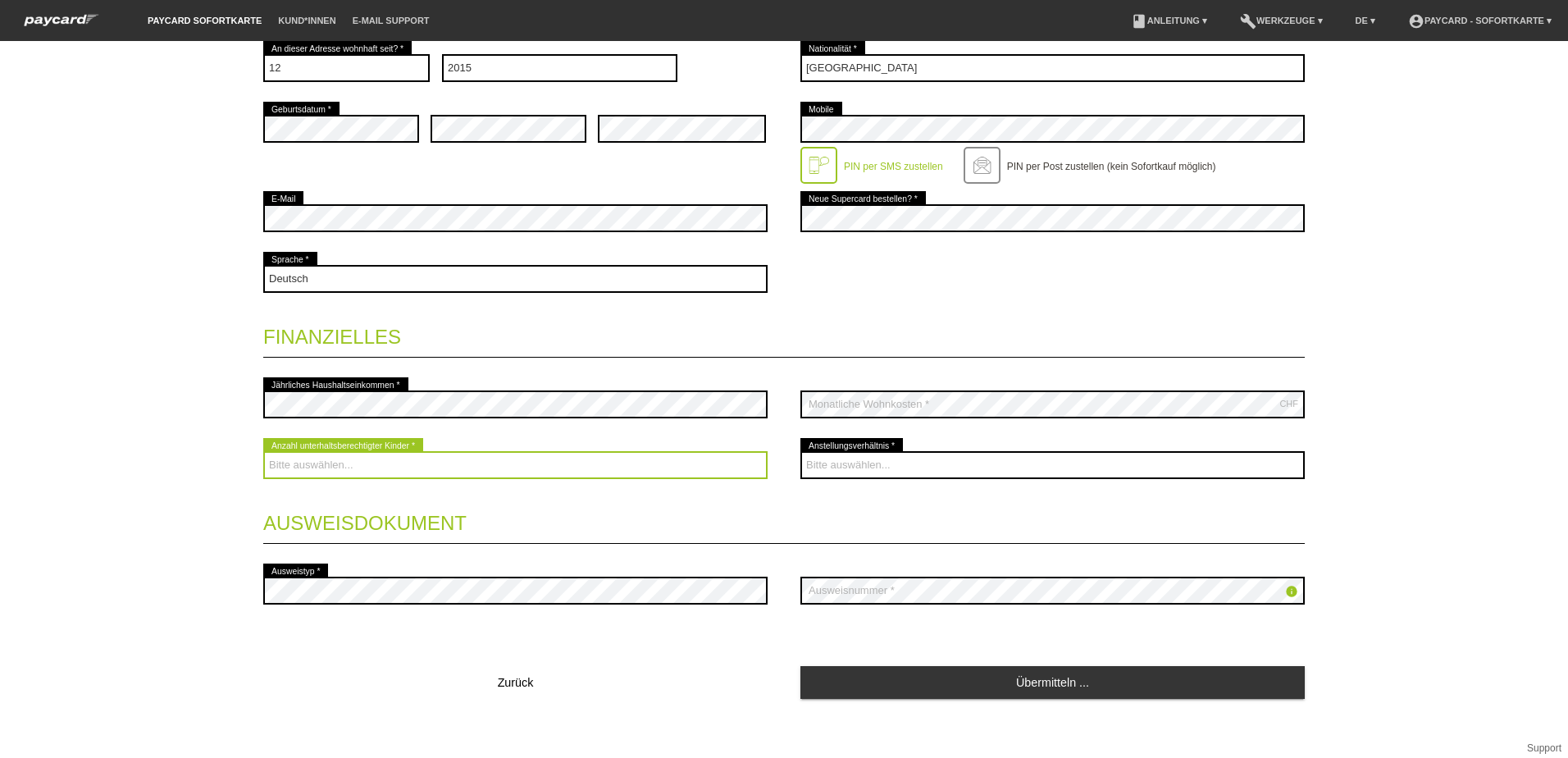
click at [460, 463] on select "Bitte auswählen... 0 1 2 3 4 5 6 7 8 9" at bounding box center [515, 465] width 504 height 28
click at [463, 461] on select "Bitte auswählen... 0 1 2 3 4 5 6 7 8 9" at bounding box center [515, 465] width 504 height 28
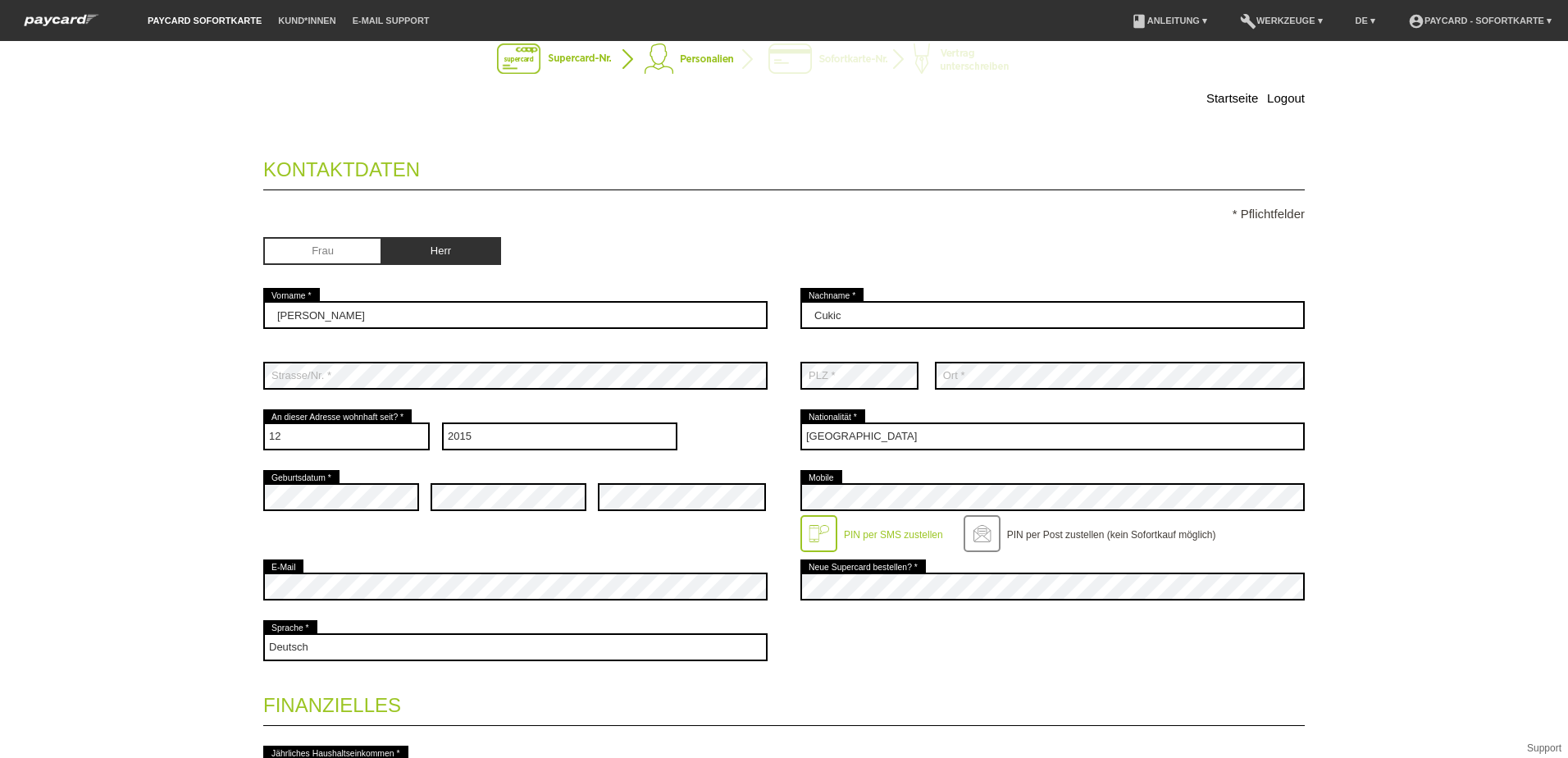
scroll to position [0, 0]
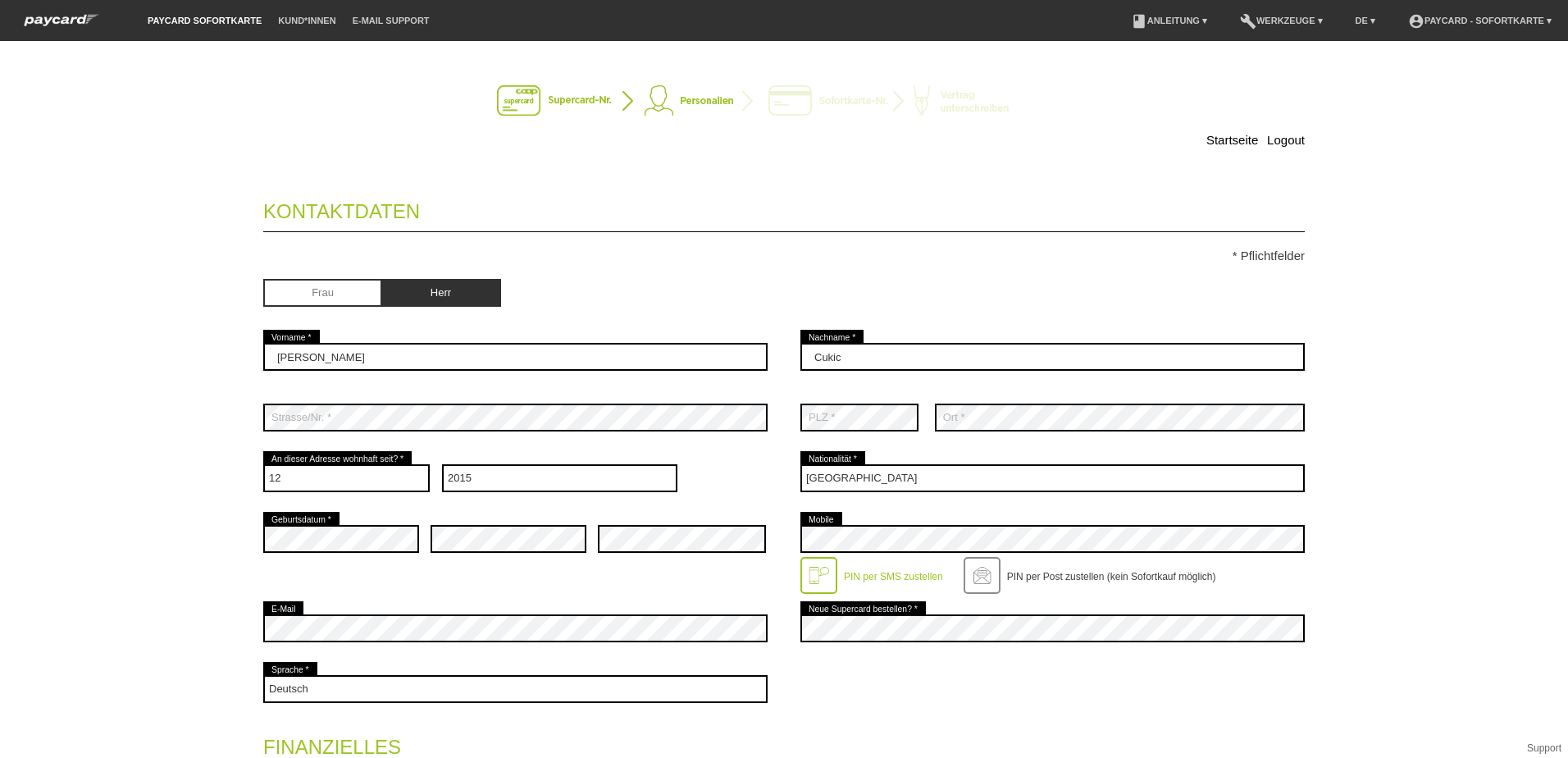
click at [241, 17] on link "paycard Sofortkarte" at bounding box center [204, 21] width 130 height 10
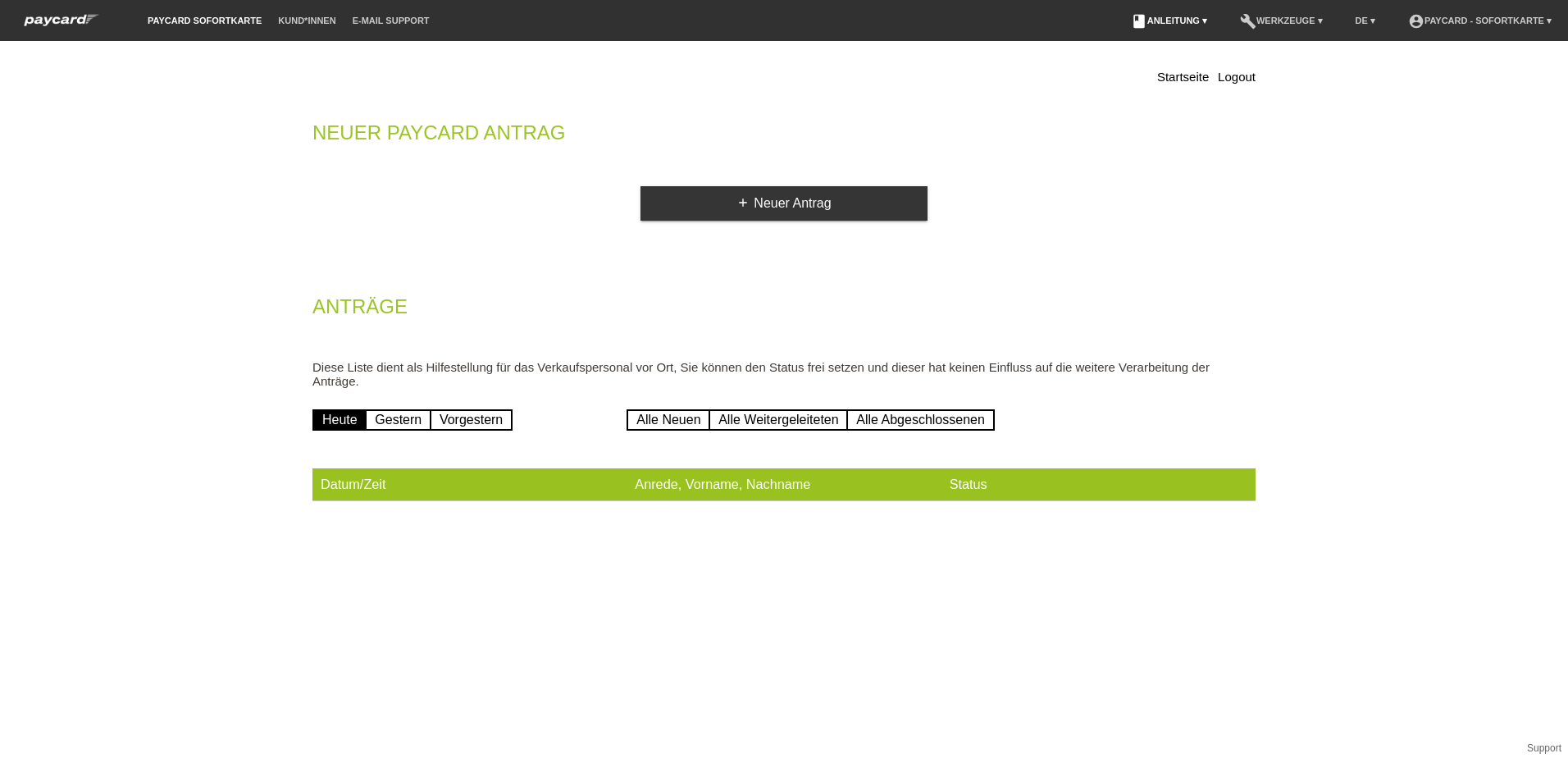
click at [1182, 23] on link "book Anleitung ▾" at bounding box center [1169, 21] width 92 height 10
click at [1168, 36] on link "Anleitung mit KKG" at bounding box center [1142, 38] width 87 height 12
